Goal: Find specific page/section: Find specific page/section

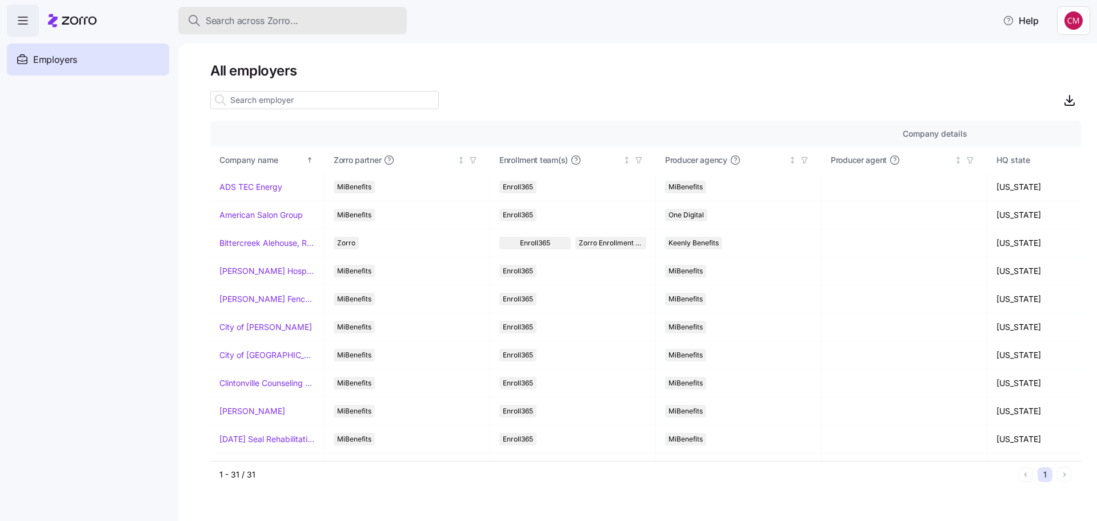
click at [226, 26] on span "Search across Zorro..." at bounding box center [252, 21] width 93 height 14
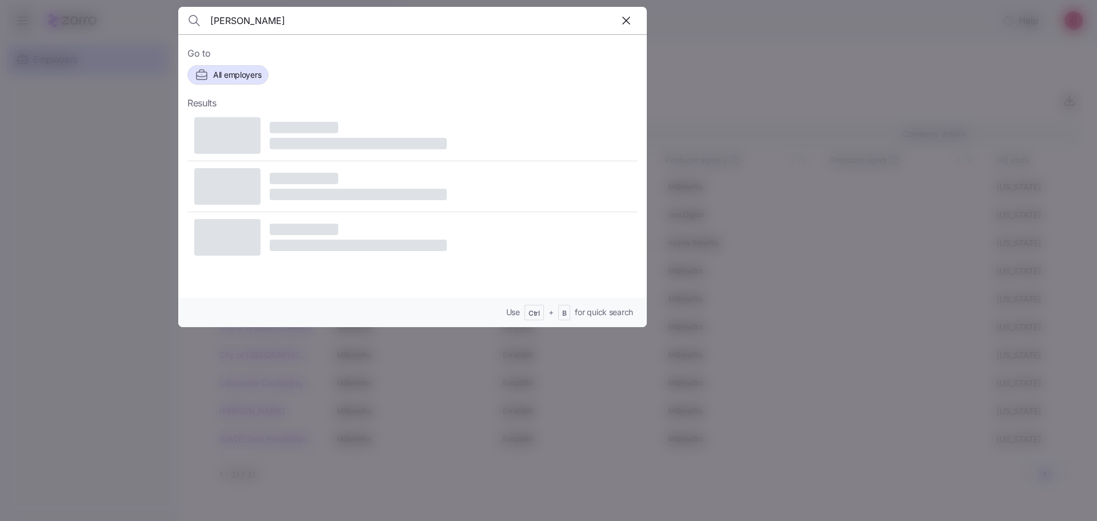
type input "kerri culp"
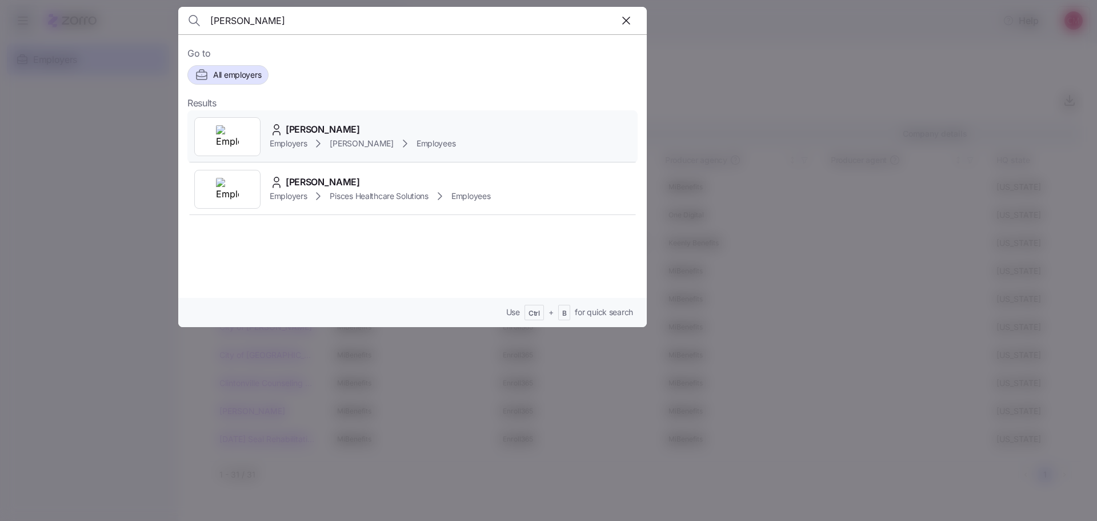
click at [229, 125] on img at bounding box center [227, 136] width 23 height 23
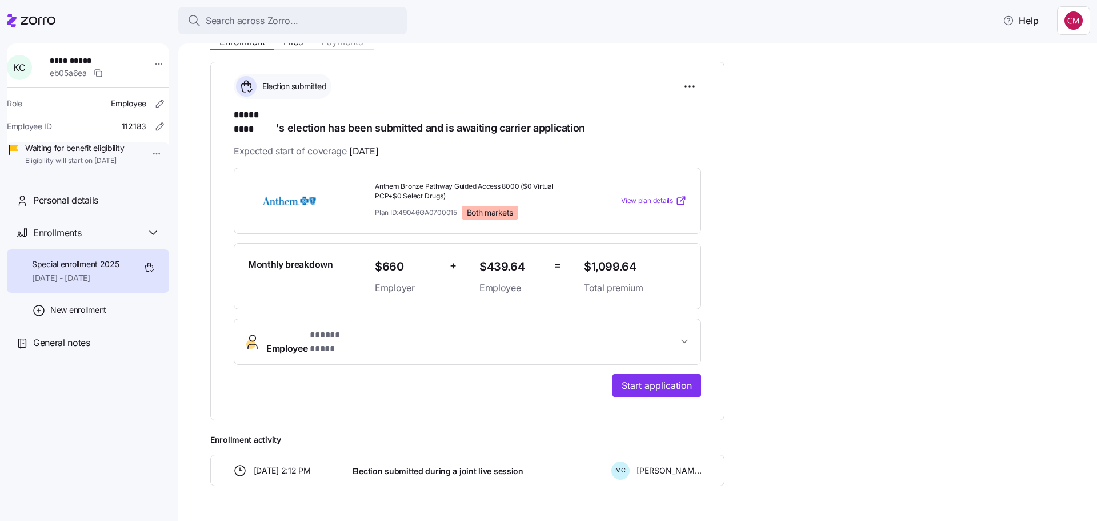
scroll to position [162, 0]
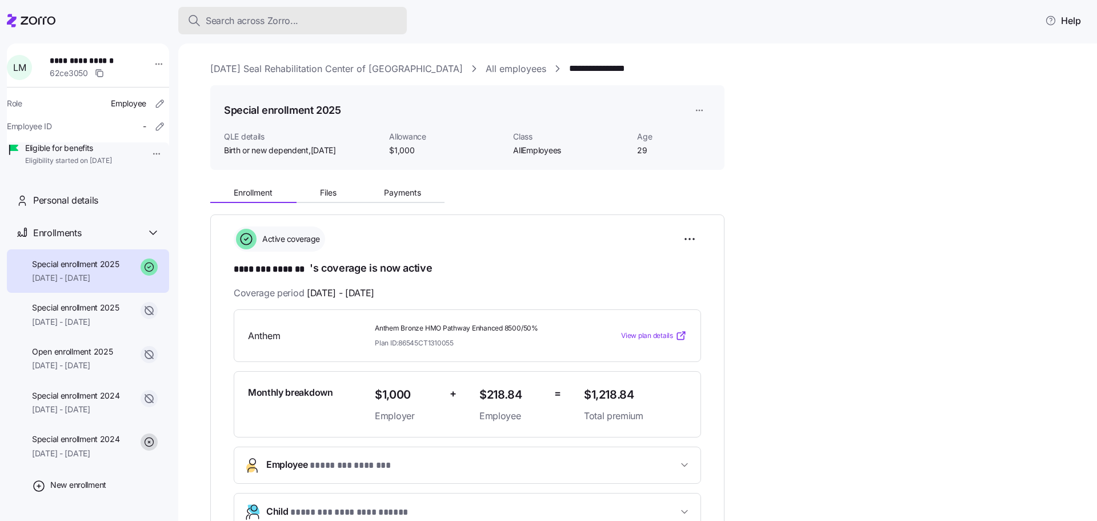
drag, startPoint x: 0, startPoint y: 0, endPoint x: 290, endPoint y: 22, distance: 290.7
click at [290, 22] on span "Search across Zorro..." at bounding box center [252, 21] width 93 height 14
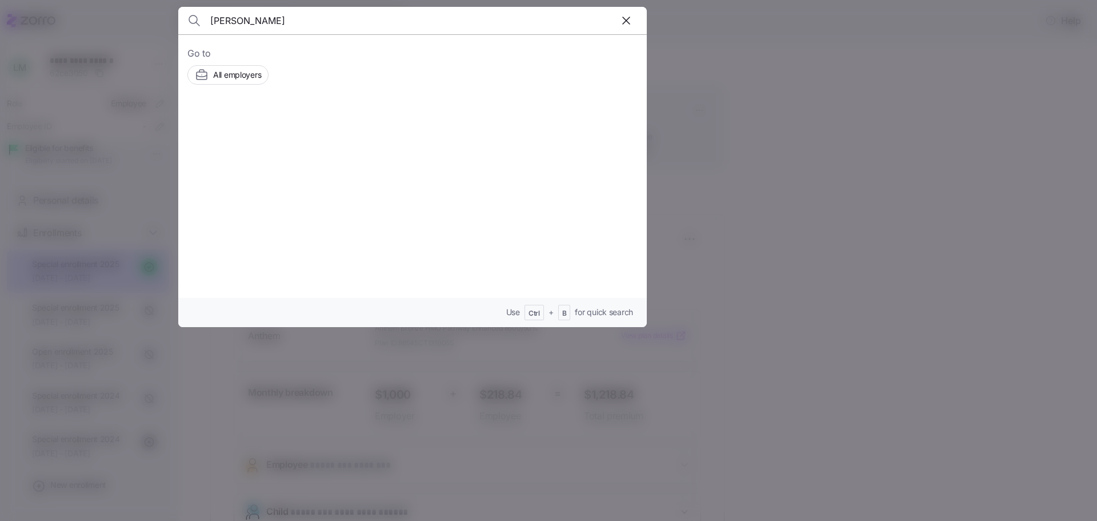
type input "[PERSON_NAME]"
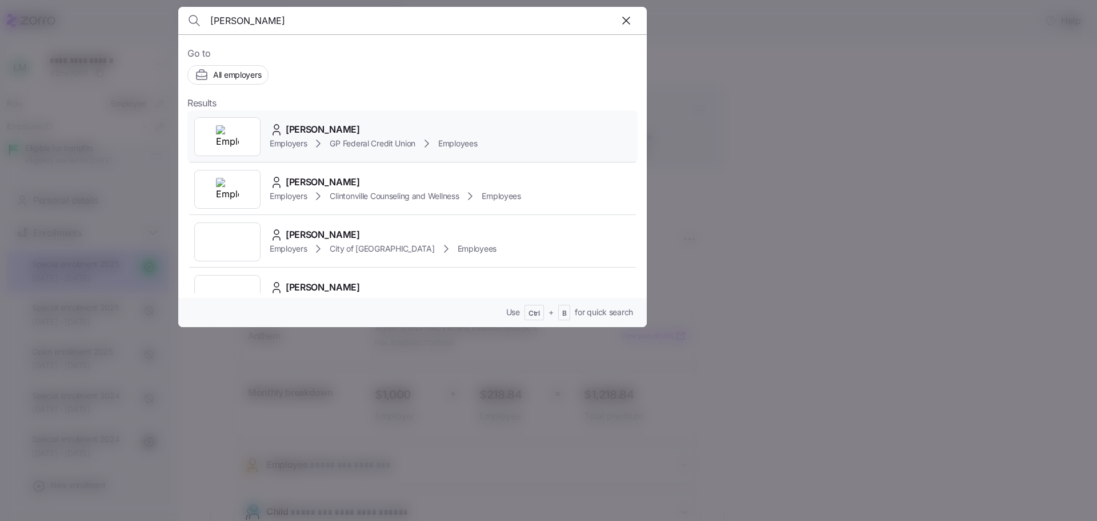
click at [222, 133] on img at bounding box center [227, 136] width 23 height 23
